Goal: Navigation & Orientation: Find specific page/section

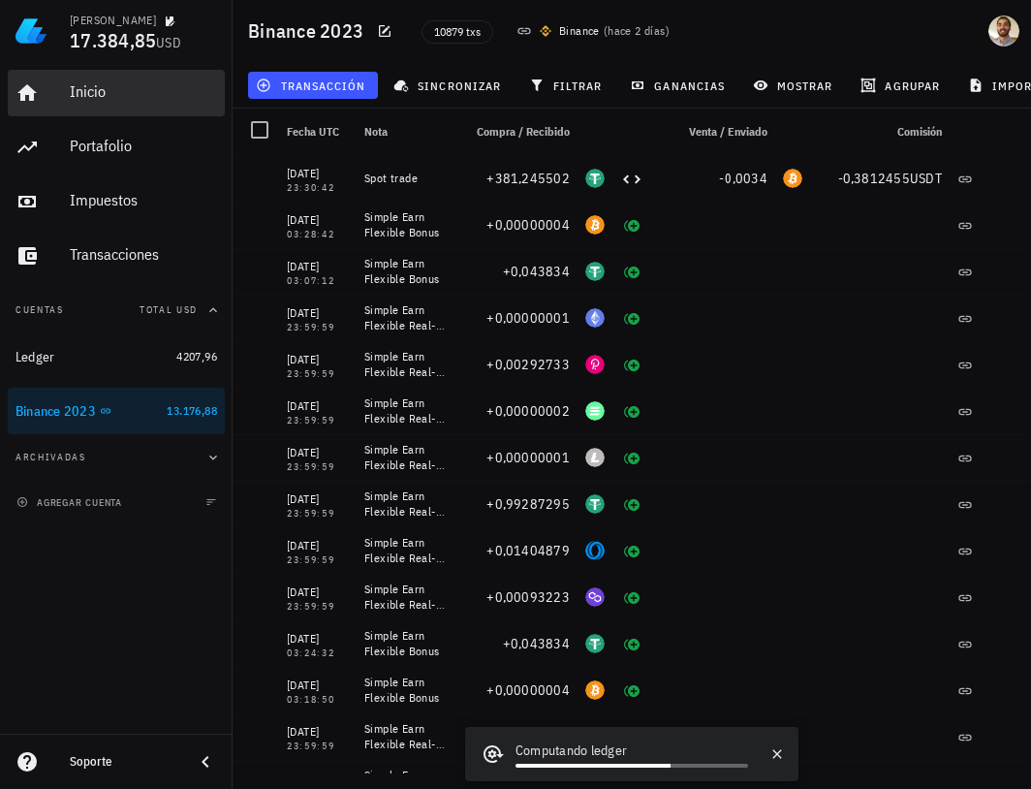
click at [133, 109] on div "Inicio" at bounding box center [143, 93] width 147 height 44
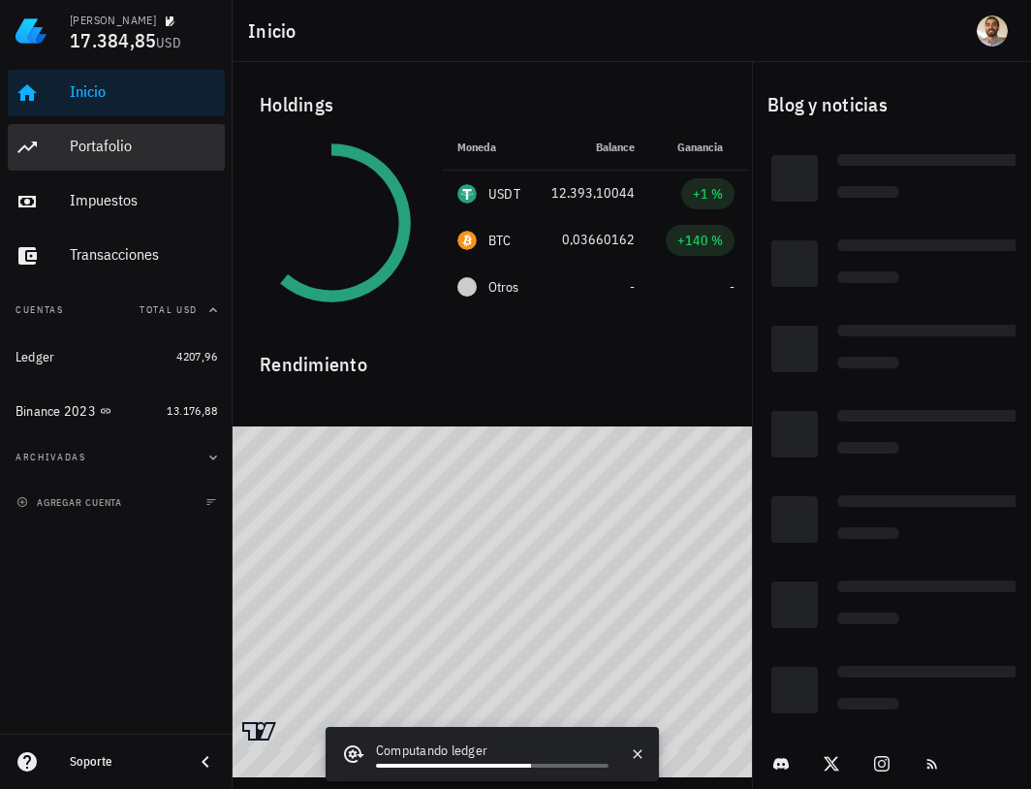
click at [130, 147] on div "Portafolio" at bounding box center [143, 146] width 147 height 18
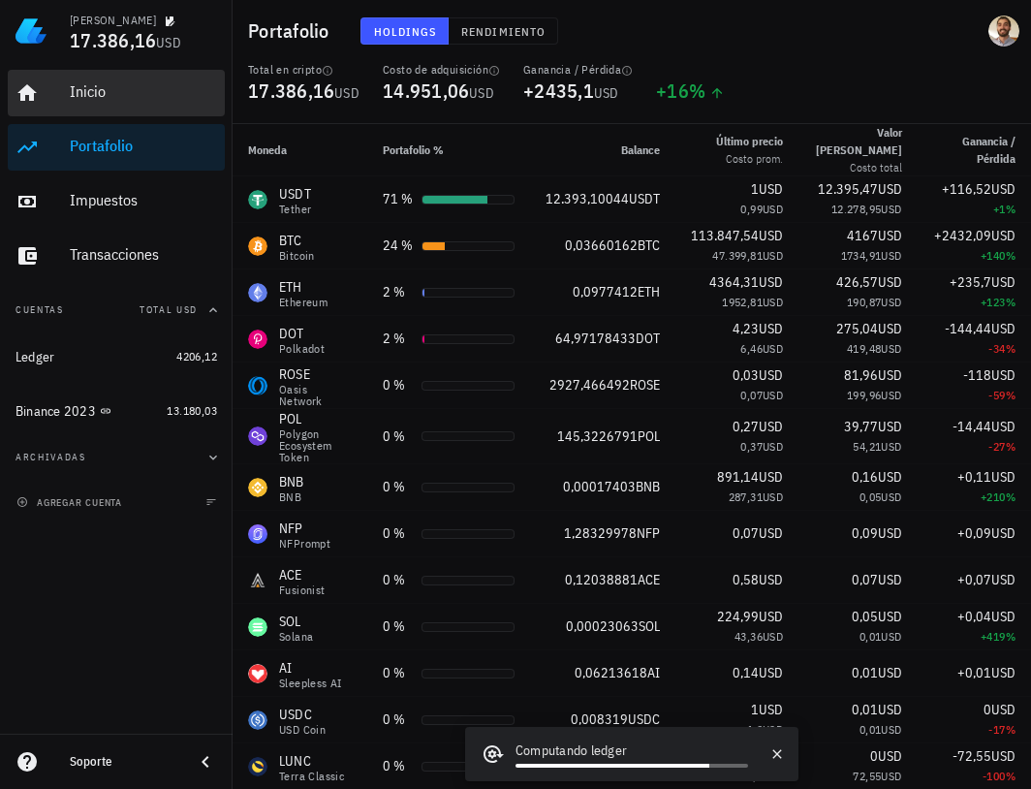
click at [121, 100] on div "Inicio" at bounding box center [143, 91] width 147 height 18
